Goal: Find specific page/section: Find specific page/section

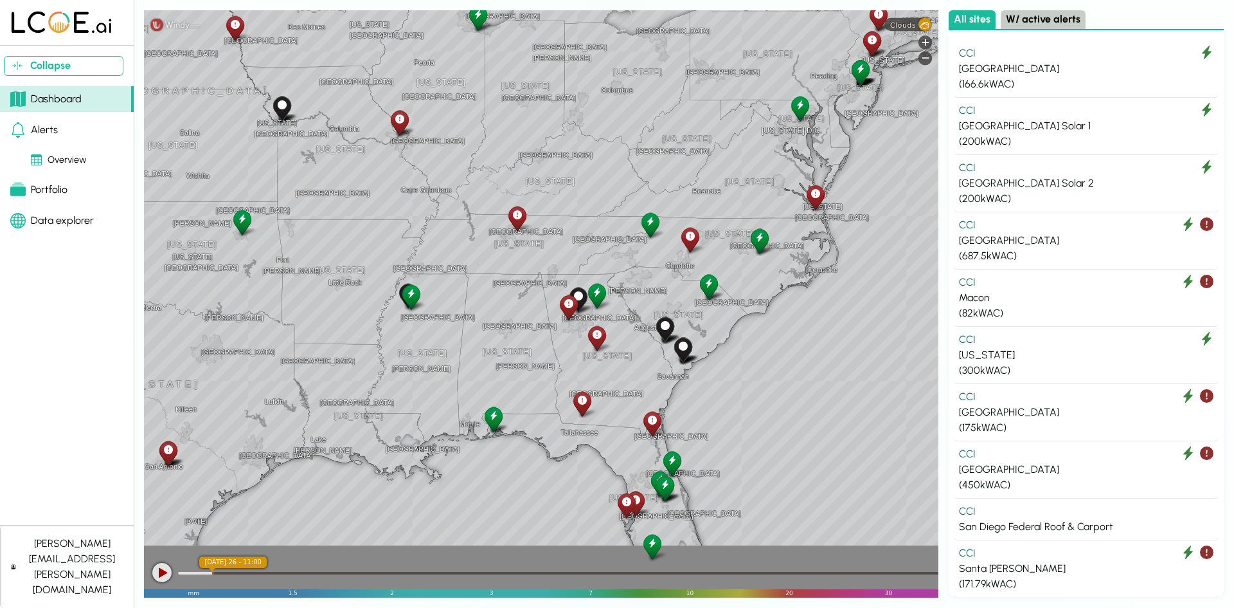
drag, startPoint x: 782, startPoint y: 379, endPoint x: 856, endPoint y: 65, distance: 322.3
click at [859, 65] on div "[GEOGRAPHIC_DATA] [US_STATE] [GEOGRAPHIC_DATA] [GEOGRAPHIC_DATA] [US_STATE] [GE…" at bounding box center [541, 303] width 795 height 587
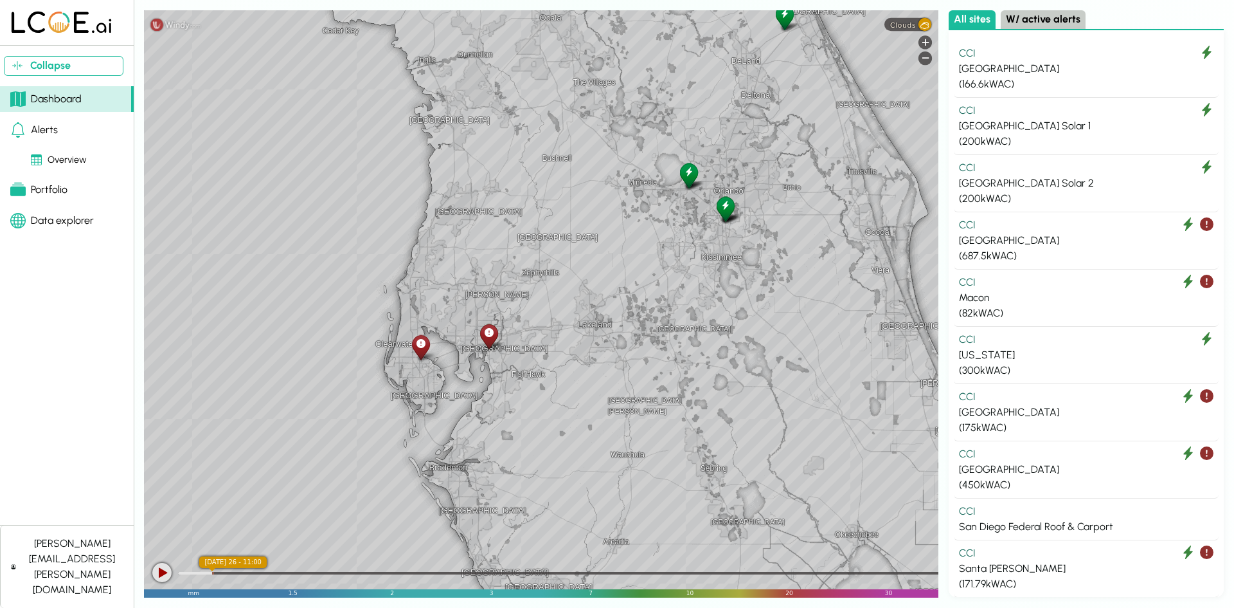
click at [725, 210] on icon at bounding box center [725, 206] width 9 height 14
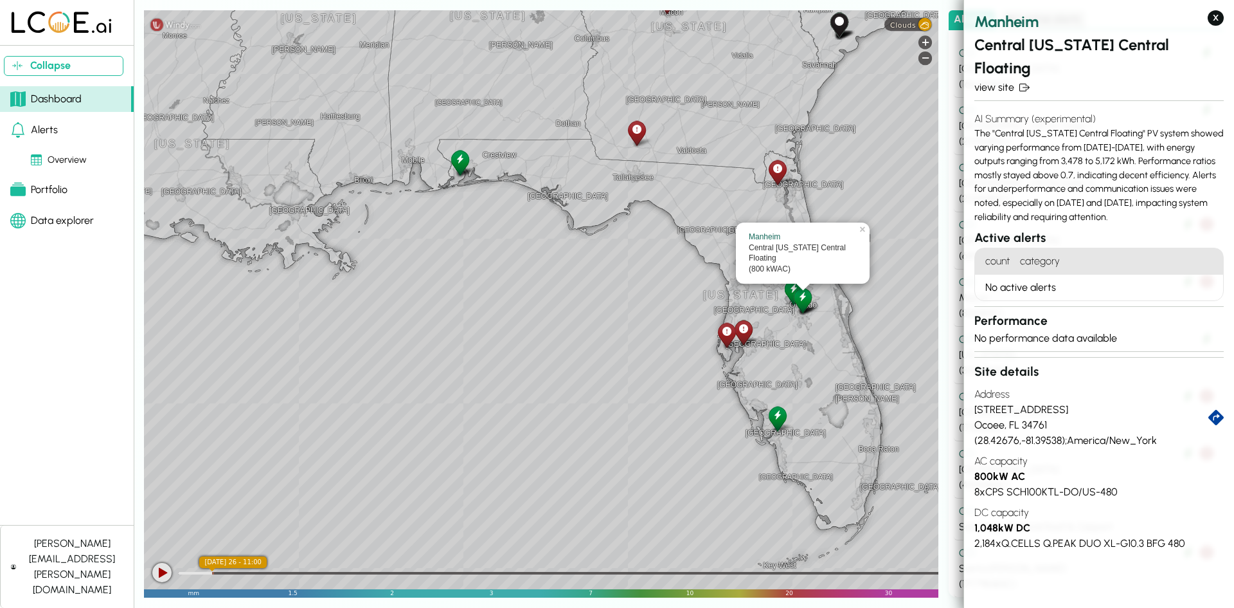
drag, startPoint x: 866, startPoint y: 314, endPoint x: 815, endPoint y: 345, distance: 60.0
click at [827, 354] on div "[GEOGRAPHIC_DATA] [GEOGRAPHIC_DATA] [GEOGRAPHIC_DATA] [GEOGRAPHIC_DATA] [GEOGRA…" at bounding box center [541, 303] width 795 height 587
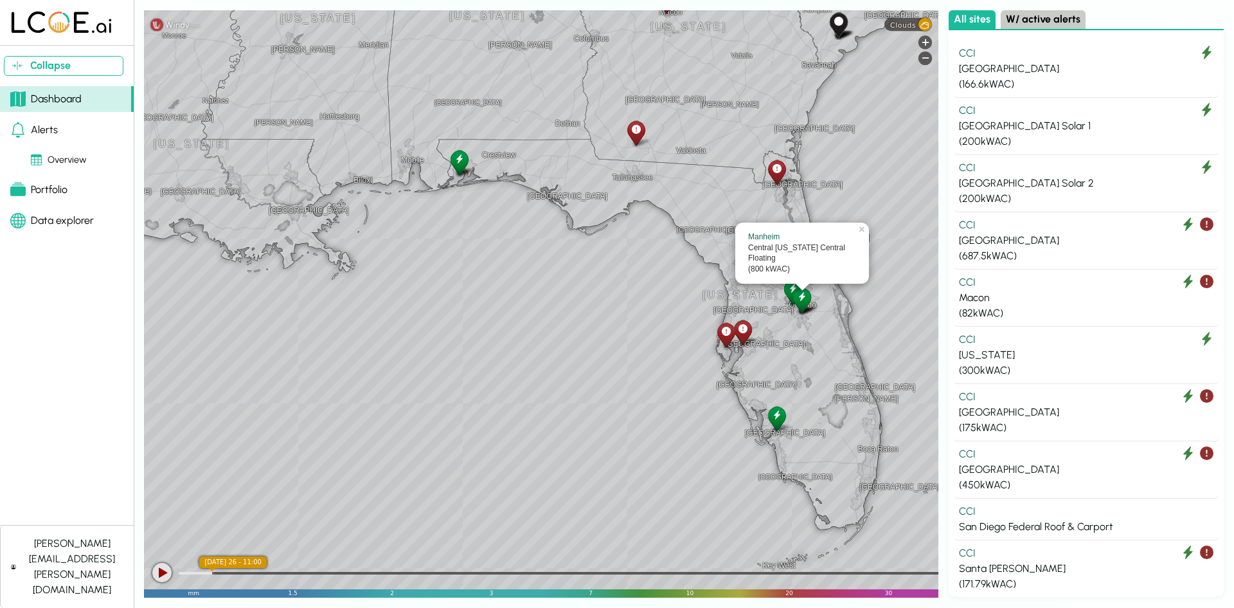
click at [791, 288] on div at bounding box center [802, 299] width 23 height 29
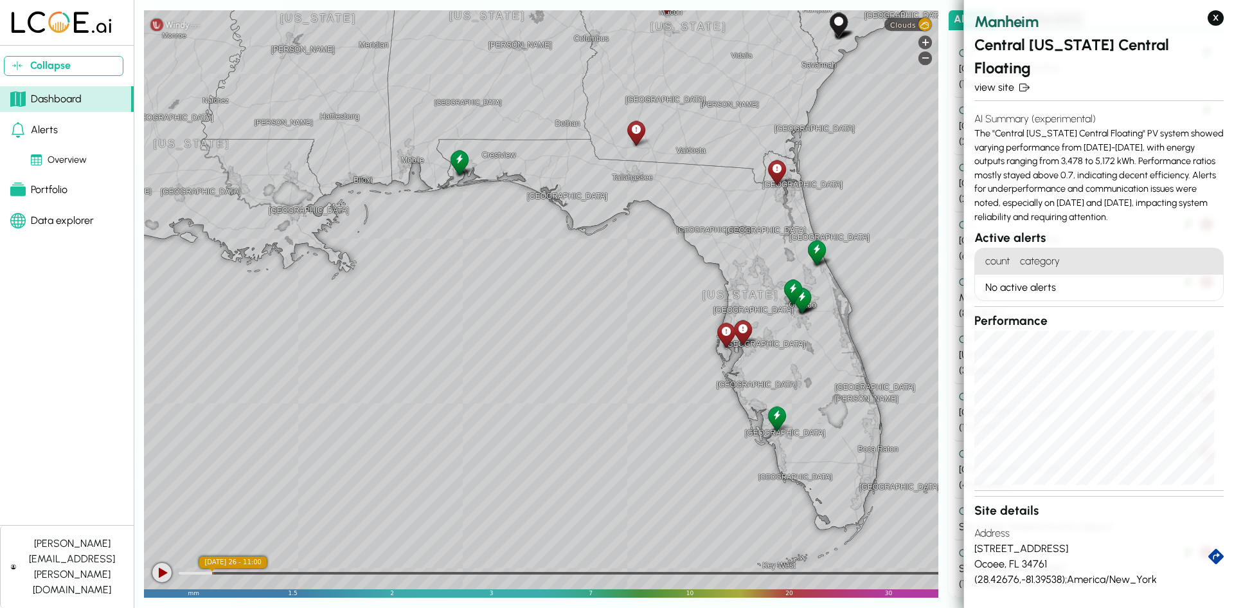
click at [787, 282] on div at bounding box center [793, 291] width 23 height 29
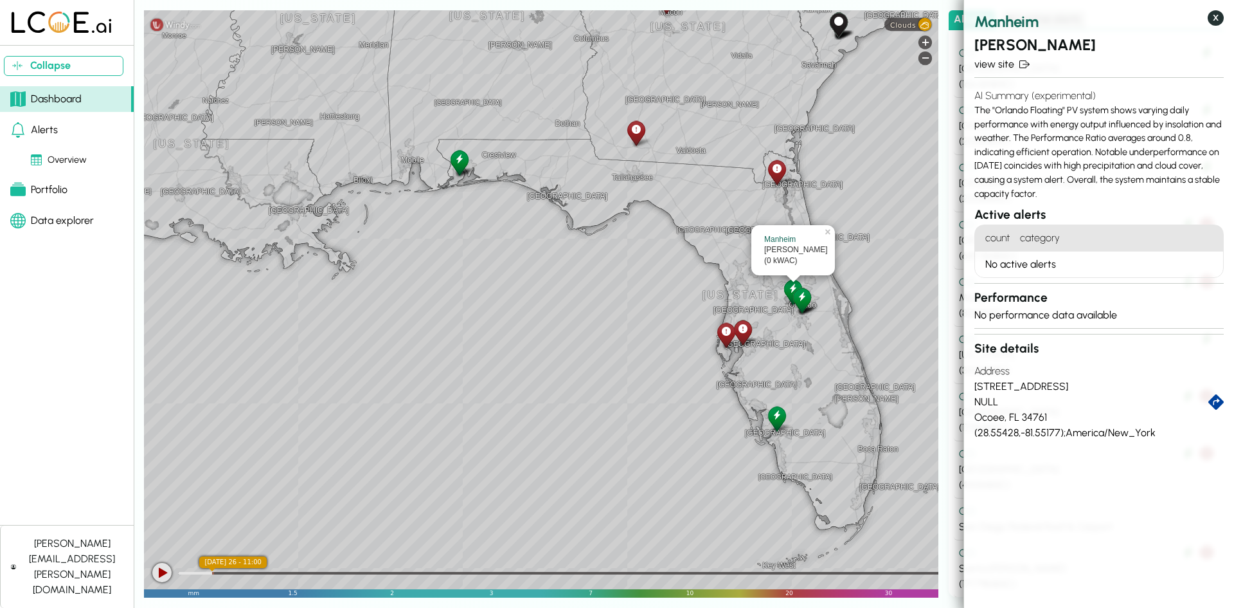
click at [1223, 19] on button "X" at bounding box center [1216, 17] width 16 height 15
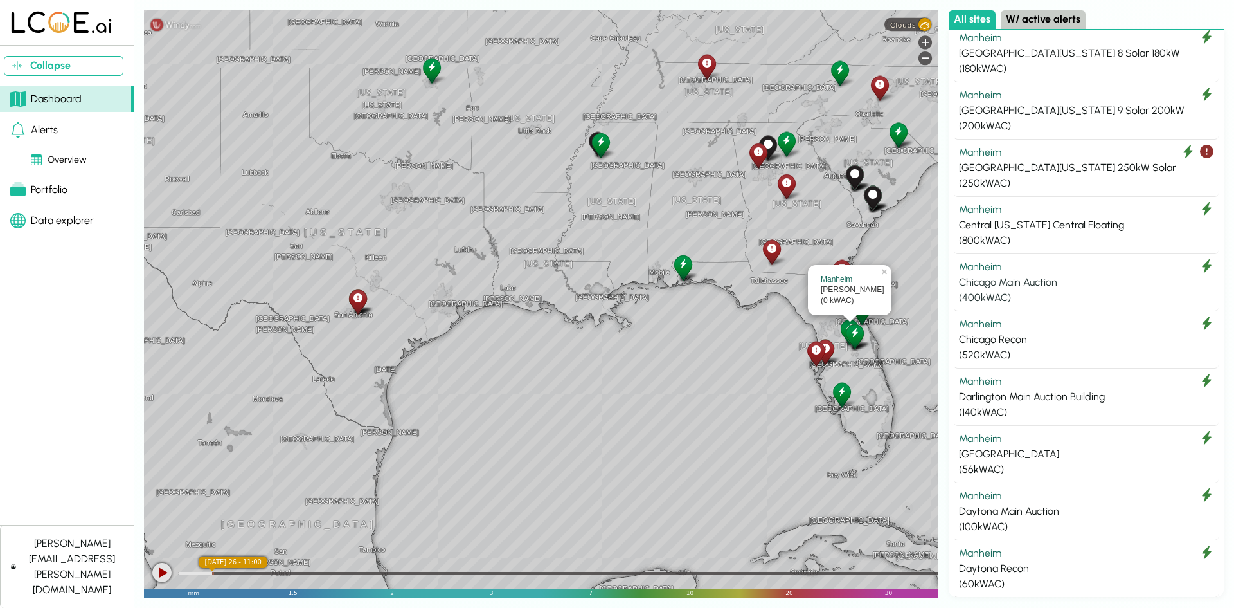
scroll to position [1800, 0]
